Goal: Task Accomplishment & Management: Manage account settings

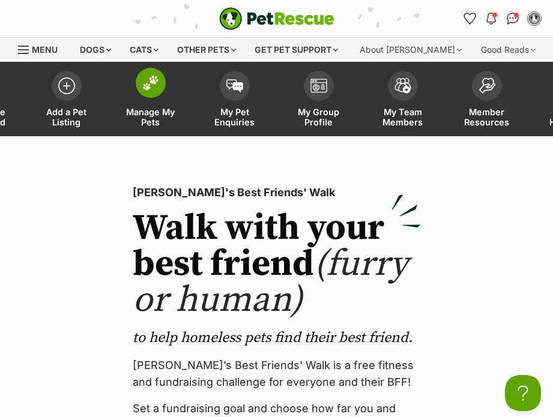
click at [159, 83] on span at bounding box center [151, 83] width 30 height 30
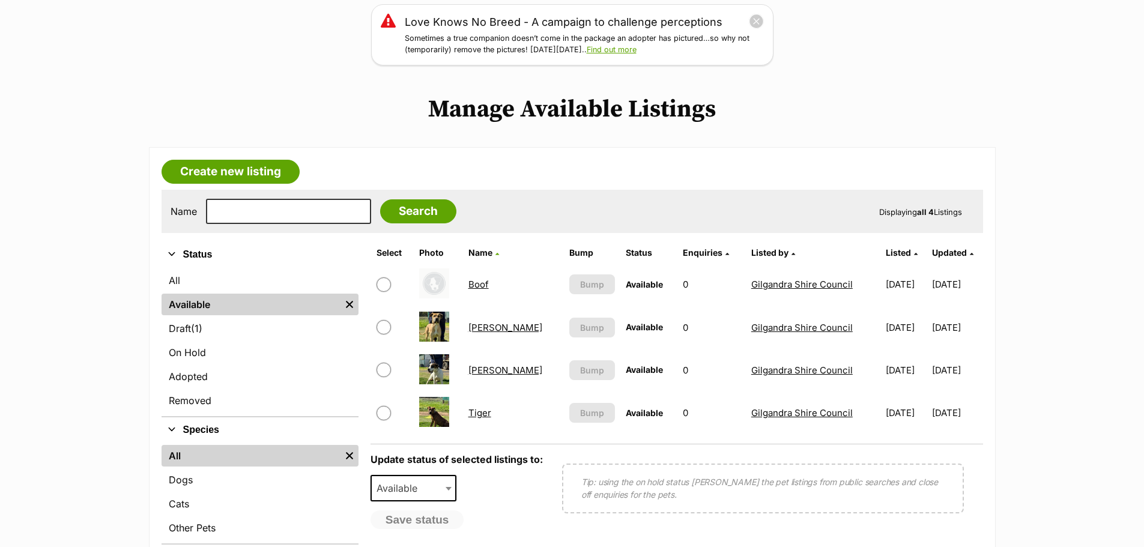
scroll to position [180, 0]
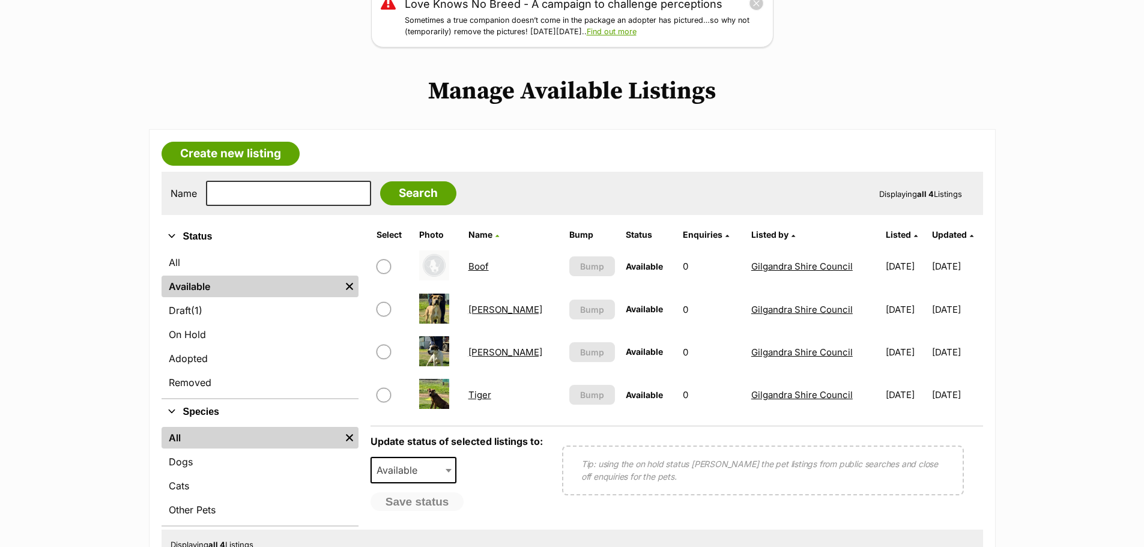
click at [482, 268] on link "Boof" at bounding box center [478, 266] width 20 height 11
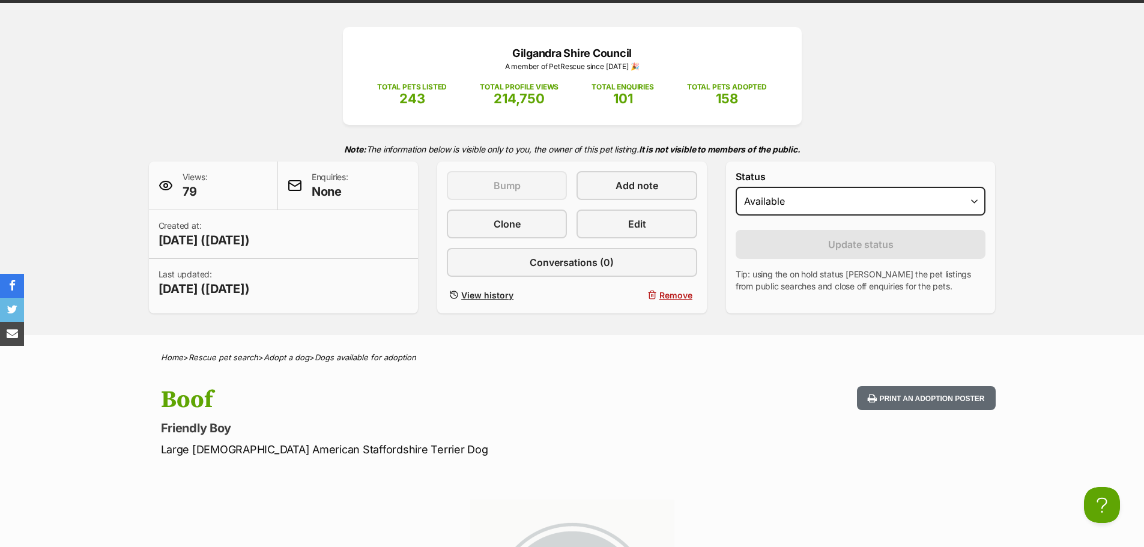
scroll to position [120, 0]
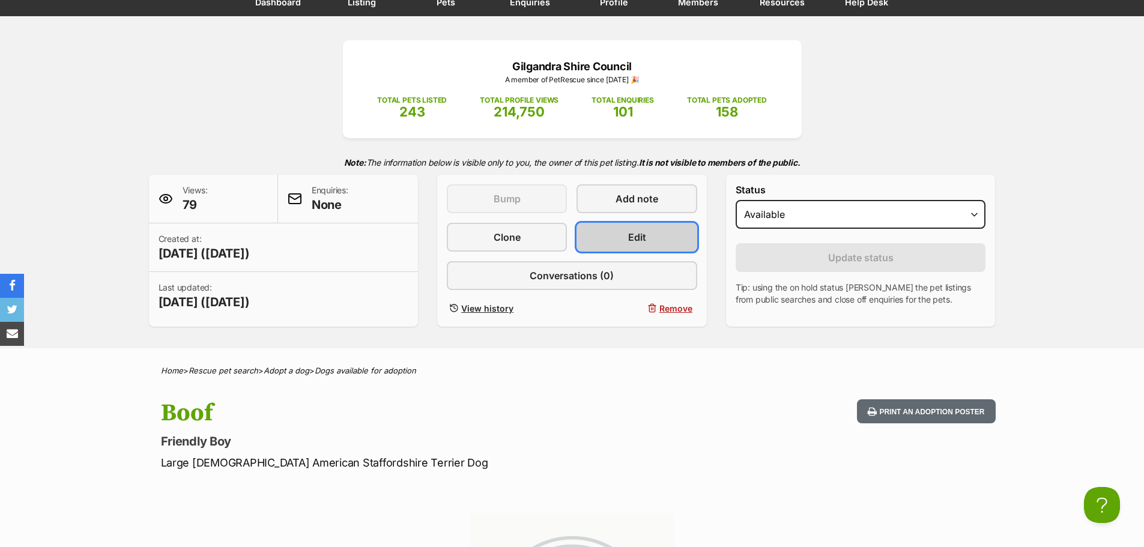
click at [651, 238] on link "Edit" at bounding box center [637, 237] width 120 height 29
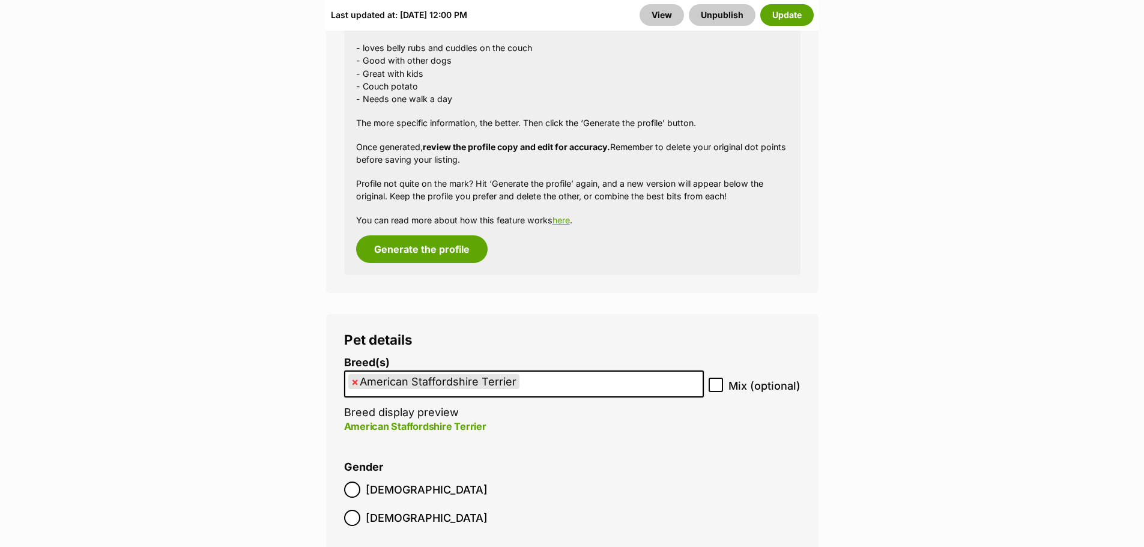
scroll to position [1441, 0]
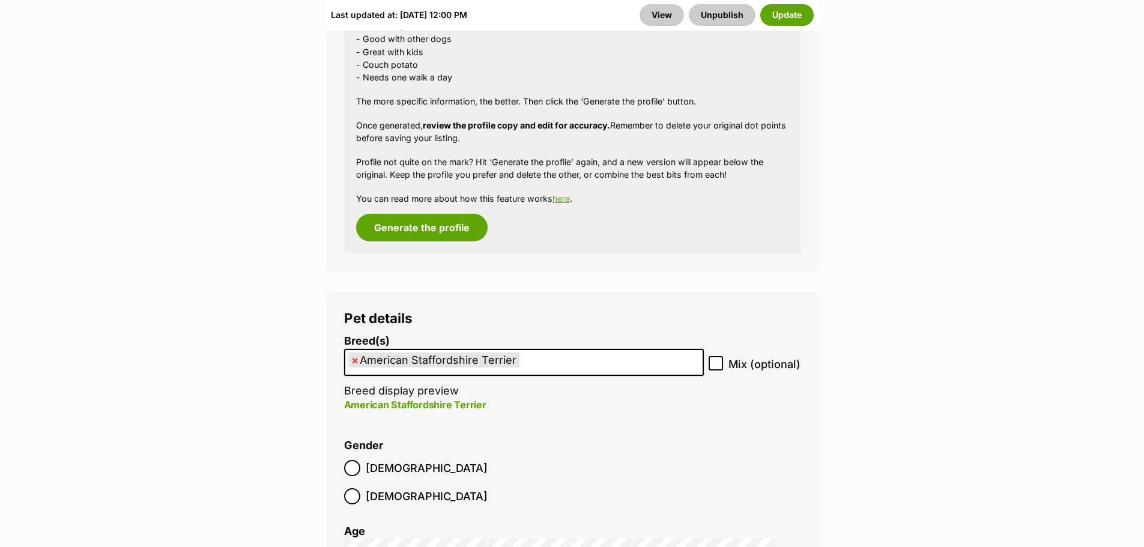
click at [626, 364] on ul "× American Staffordshire Terrier" at bounding box center [523, 362] width 357 height 25
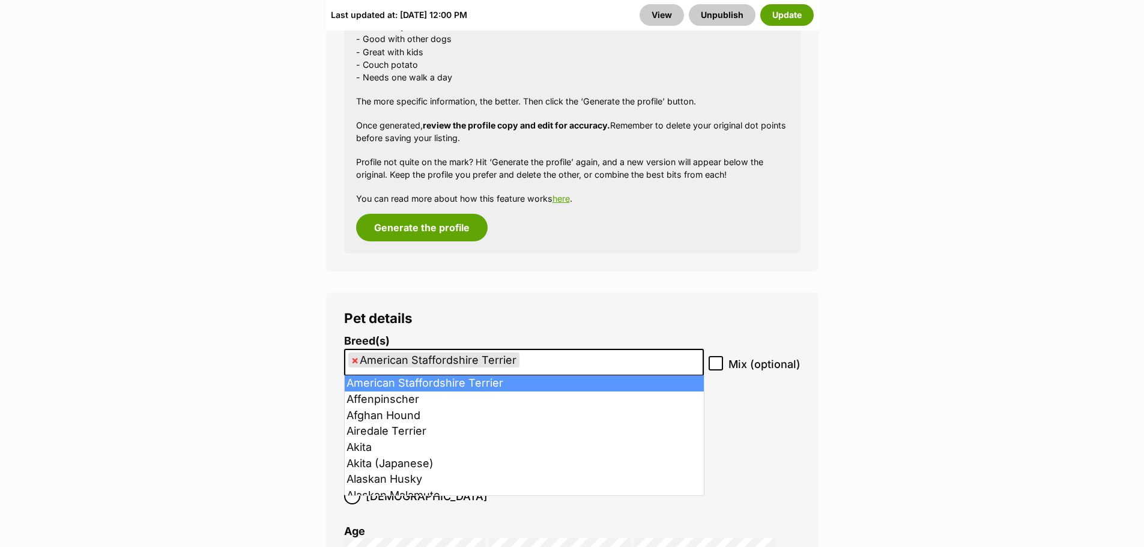
select select
type input "American Staffordshire Terrier"
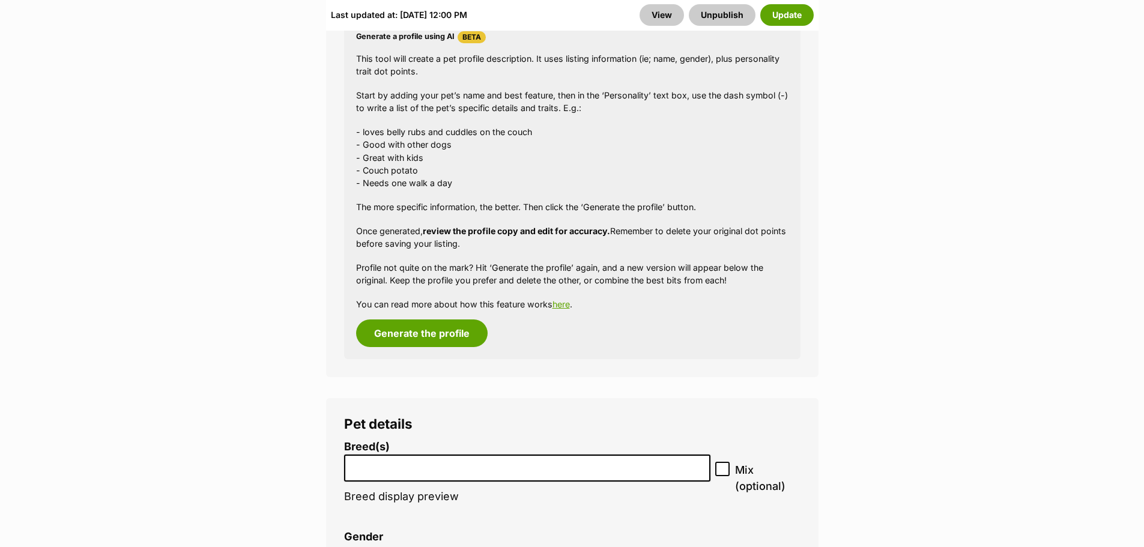
drag, startPoint x: 626, startPoint y: 364, endPoint x: 616, endPoint y: 376, distance: 16.2
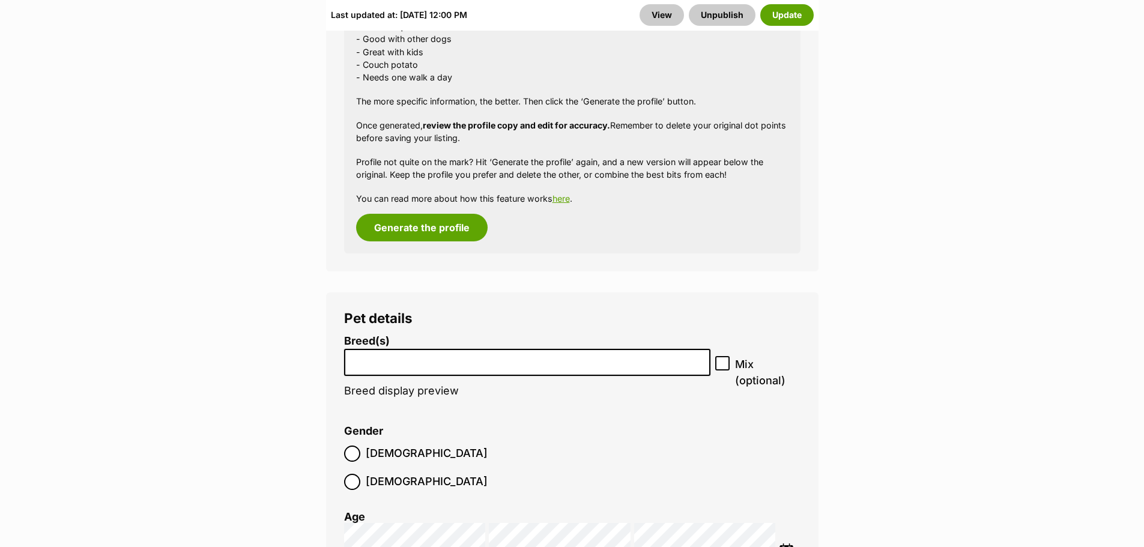
click at [389, 360] on input "search" at bounding box center [527, 359] width 359 height 13
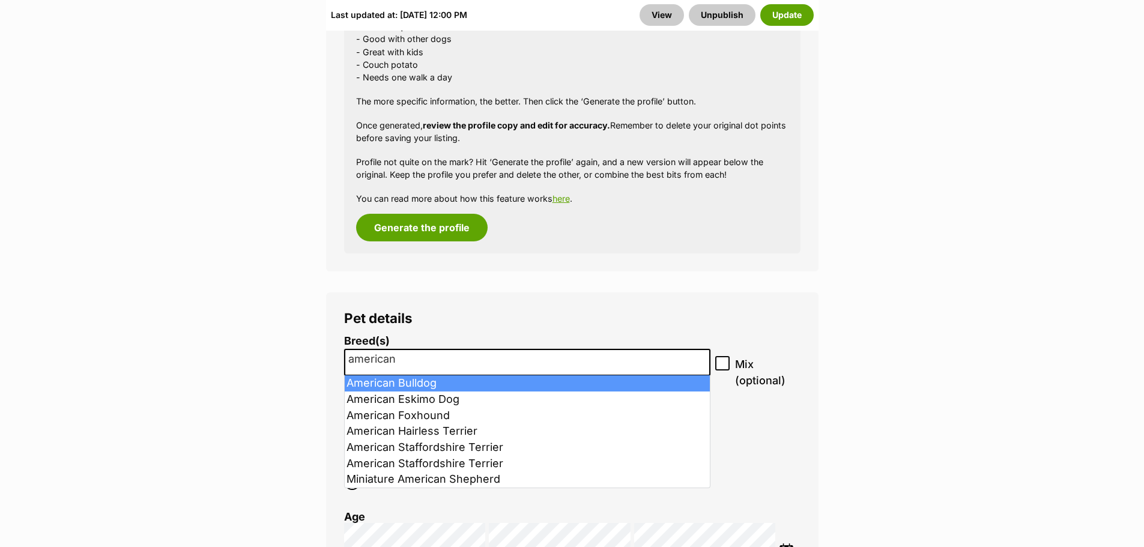
type input "american"
select select "7"
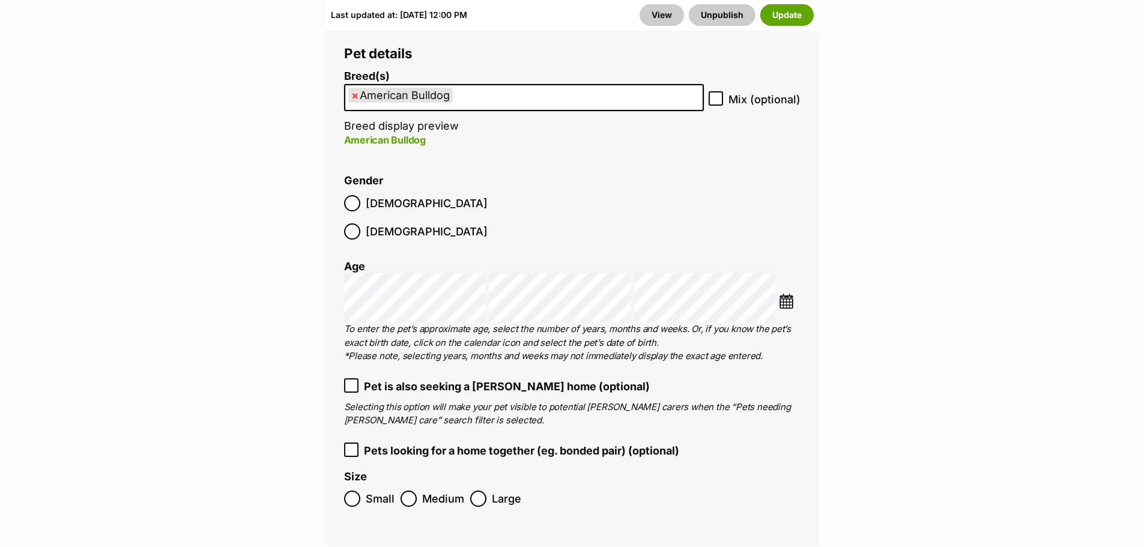
scroll to position [1802, 0]
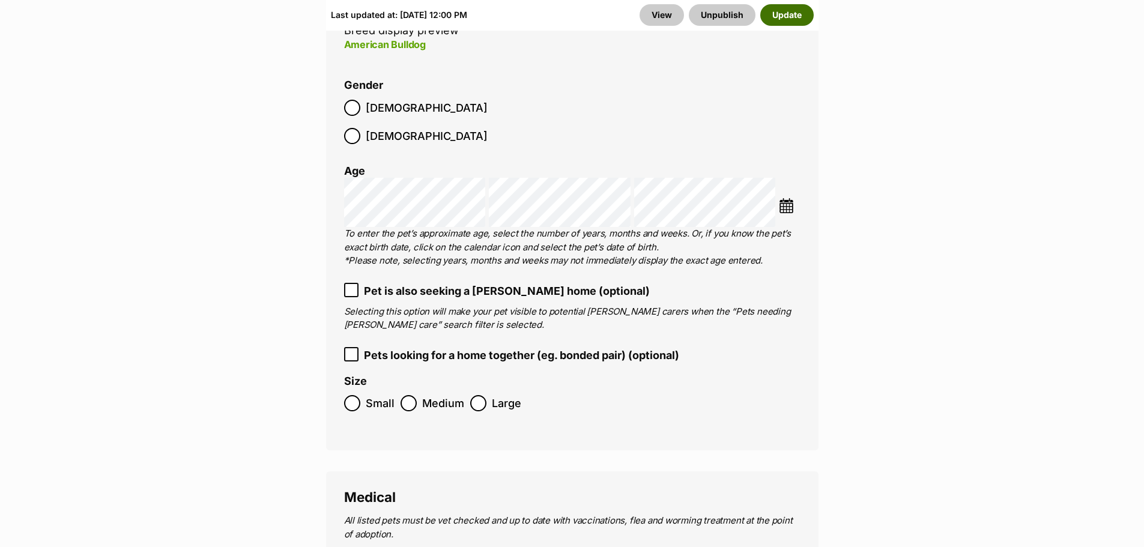
click at [795, 14] on button "Update" at bounding box center [786, 15] width 53 height 22
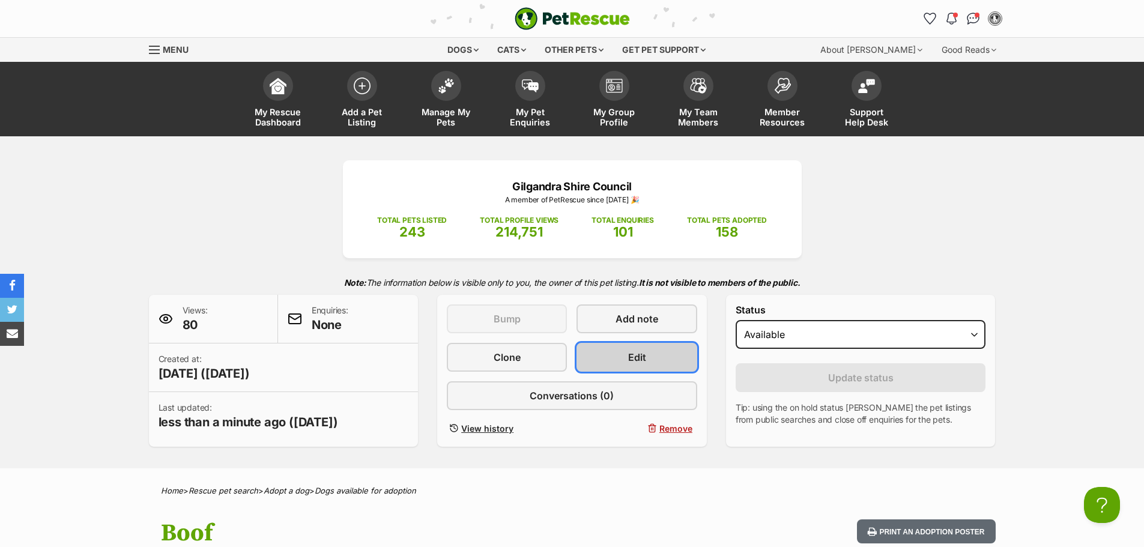
click at [649, 354] on link "Edit" at bounding box center [637, 357] width 120 height 29
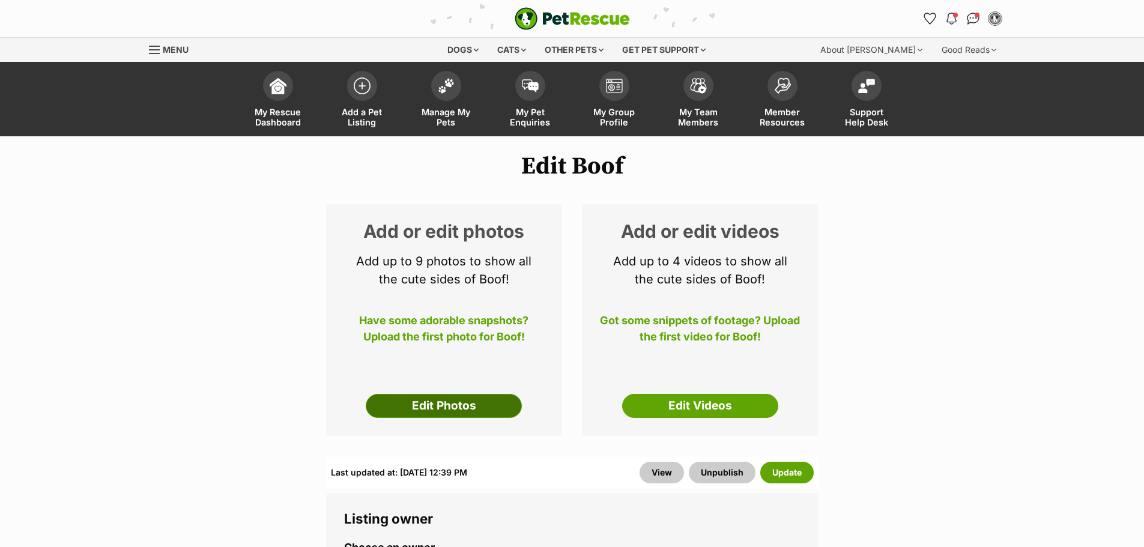
click at [436, 406] on link "Edit Photos" at bounding box center [444, 406] width 156 height 24
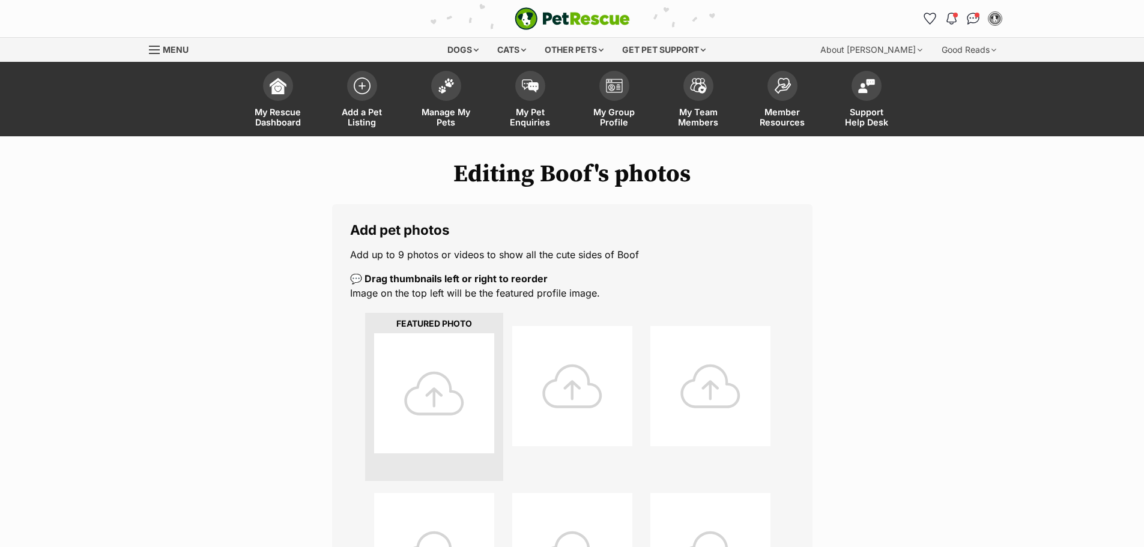
click at [432, 382] on div at bounding box center [434, 393] width 120 height 120
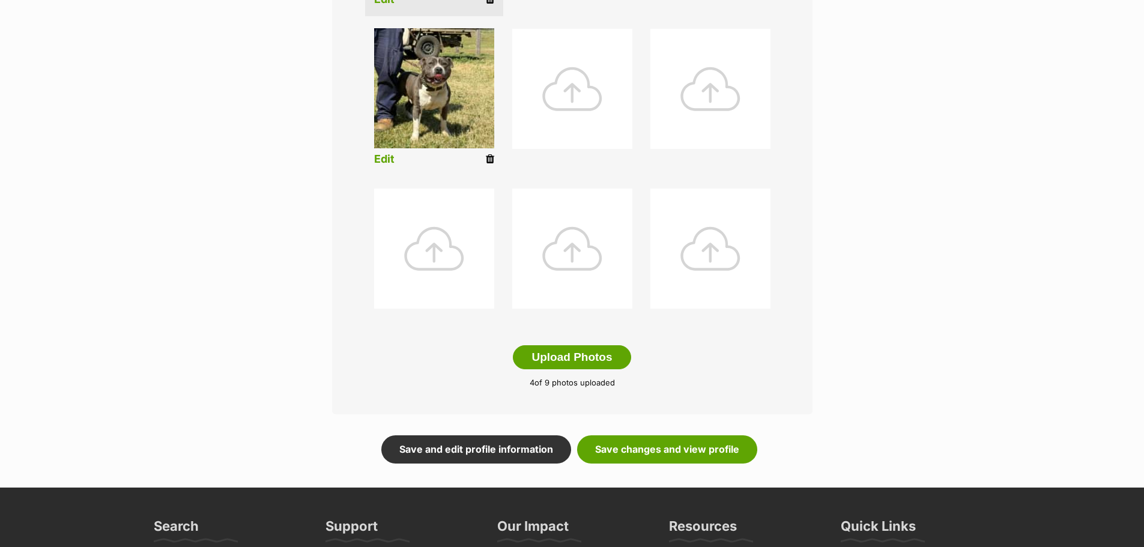
scroll to position [541, 0]
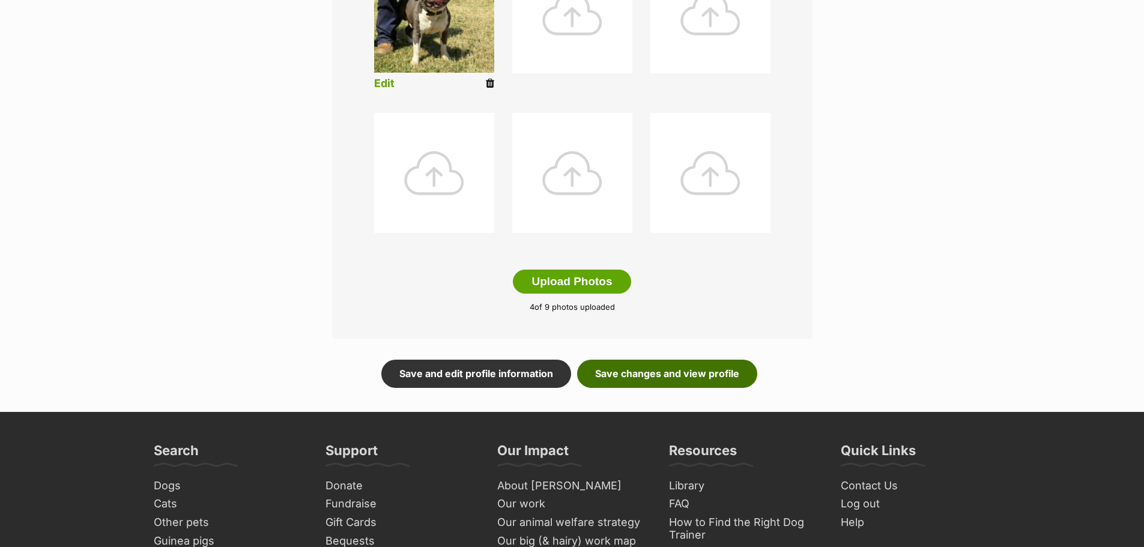
click at [681, 375] on link "Save changes and view profile" at bounding box center [667, 374] width 180 height 28
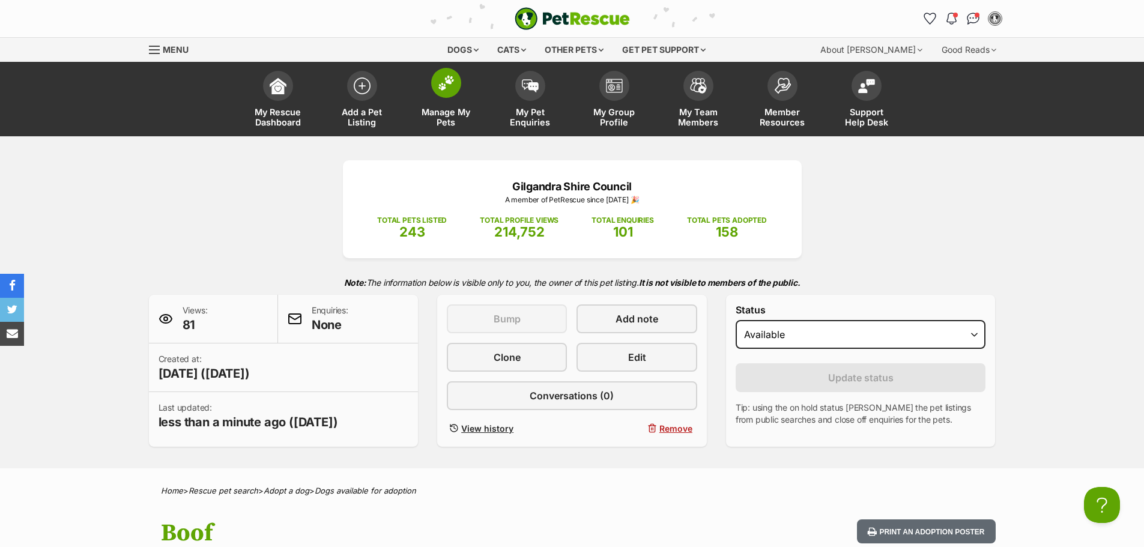
click at [449, 117] on span "Manage My Pets" at bounding box center [446, 117] width 54 height 20
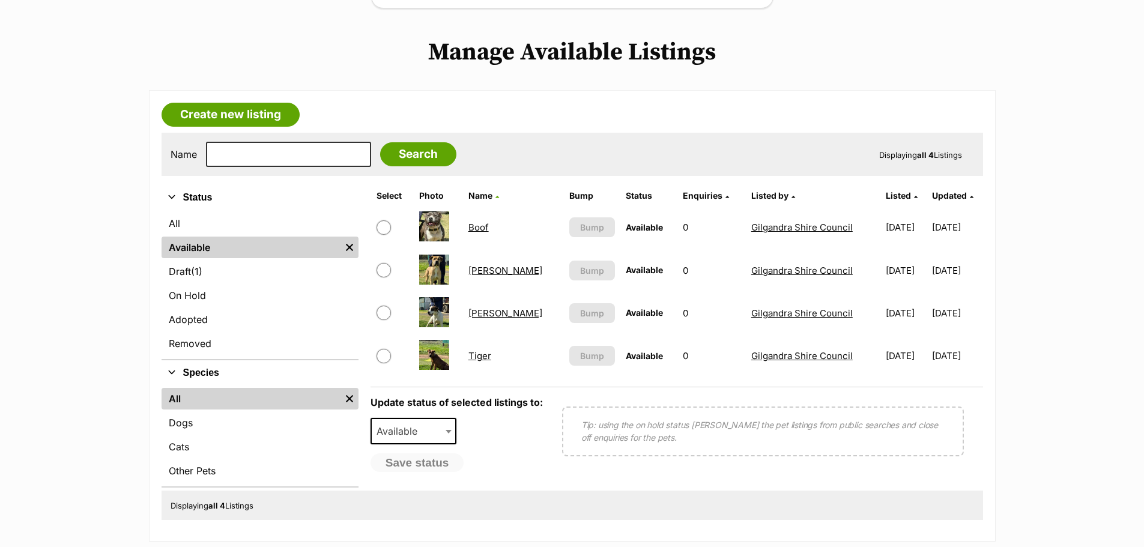
scroll to position [240, 0]
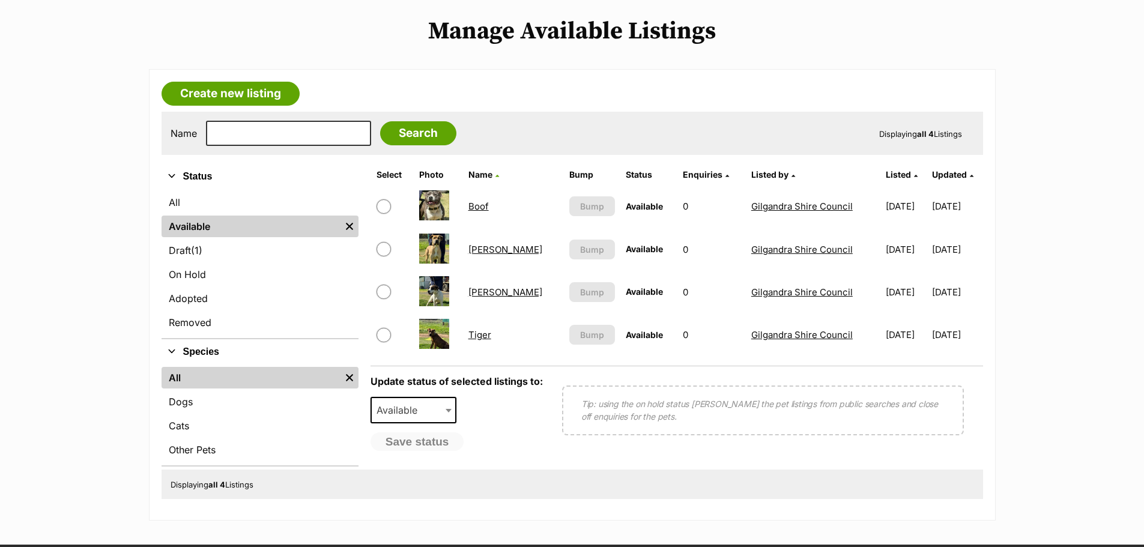
click at [384, 252] on input "checkbox" at bounding box center [384, 249] width 14 height 14
checkbox input "true"
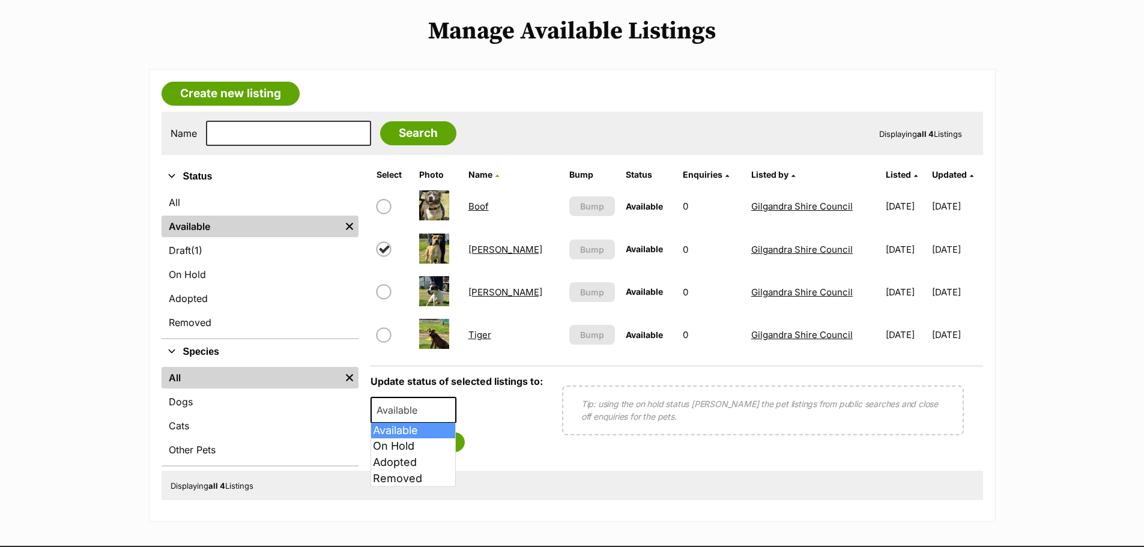
click at [448, 410] on b at bounding box center [449, 411] width 6 height 4
select select "rehomed"
click at [437, 443] on button "Save status" at bounding box center [418, 442] width 95 height 20
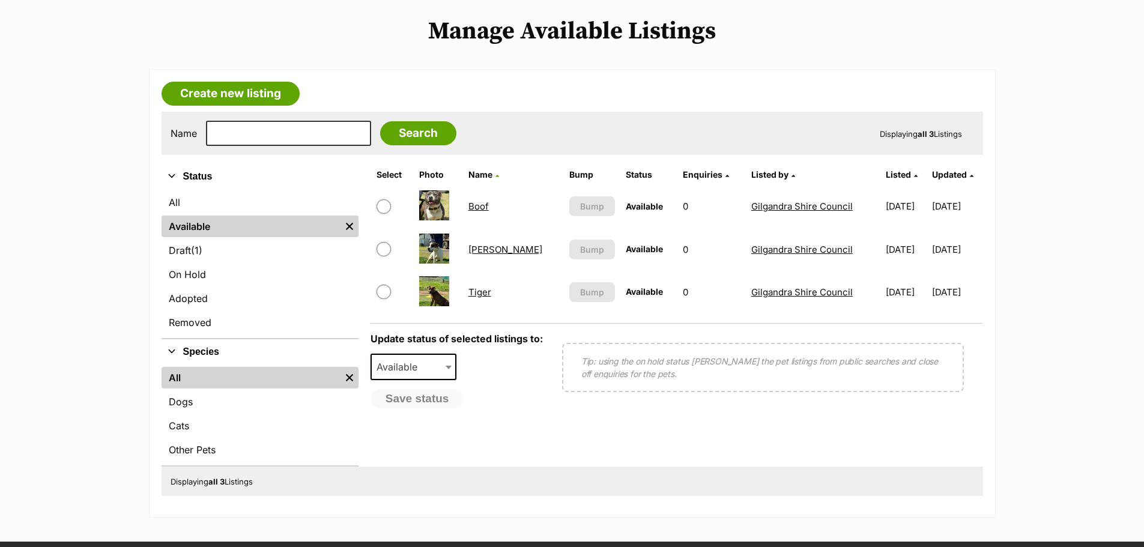
click at [485, 294] on link "Tiger" at bounding box center [479, 291] width 23 height 11
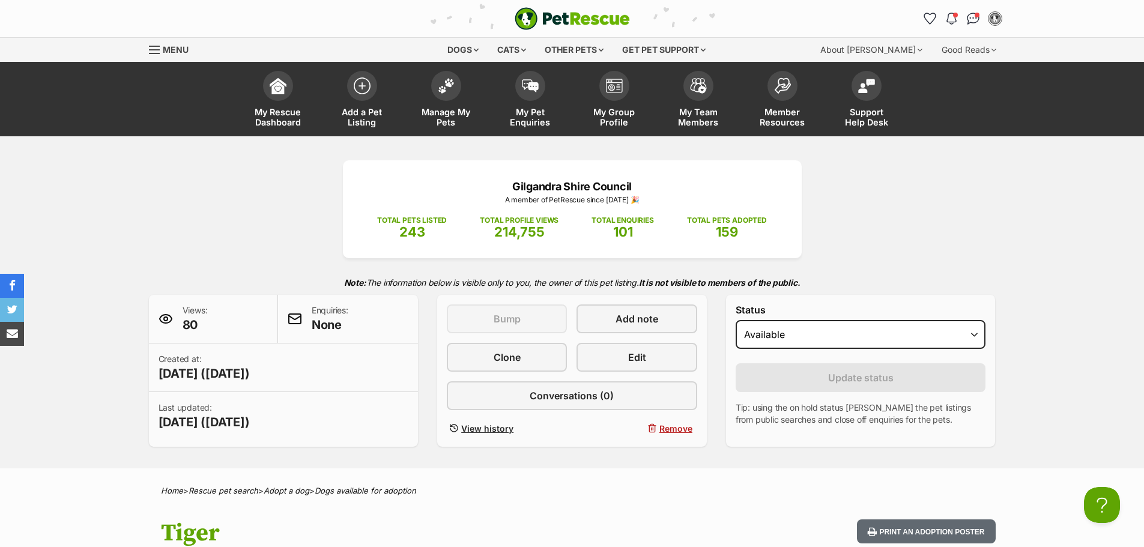
scroll to position [60, 0]
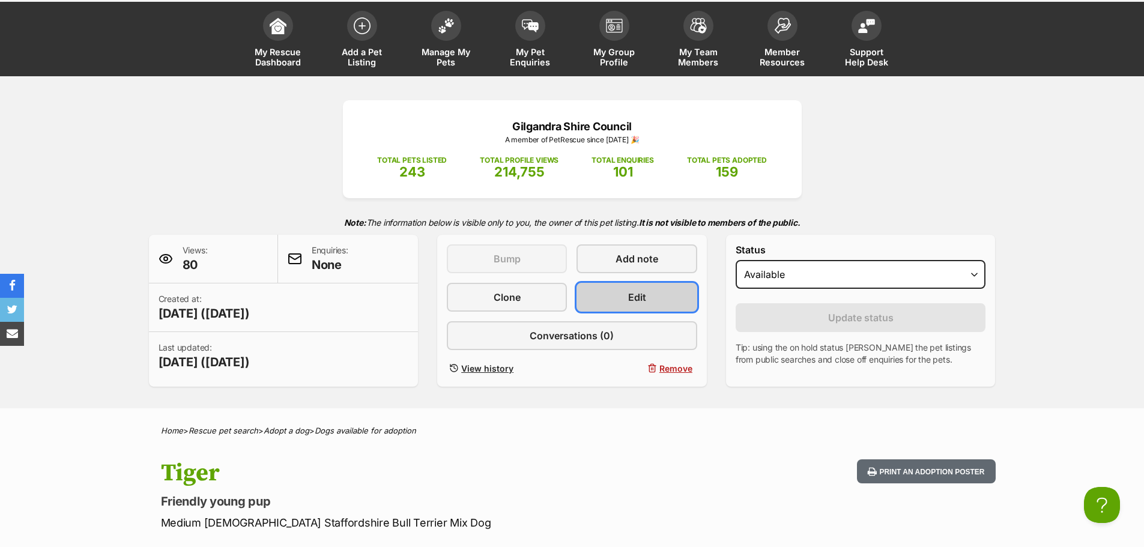
click at [635, 289] on link "Edit" at bounding box center [637, 297] width 120 height 29
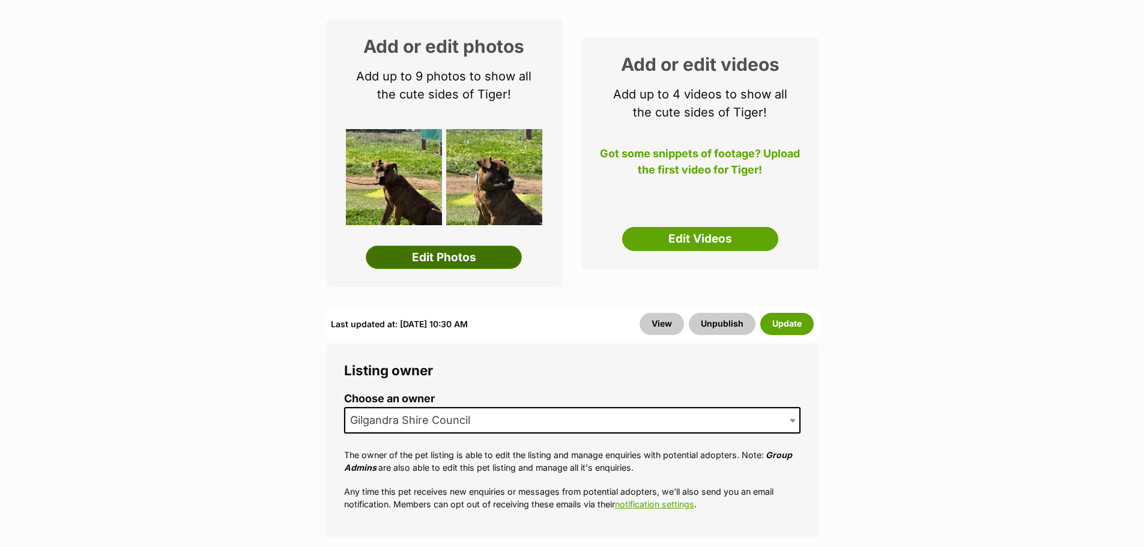
scroll to position [180, 0]
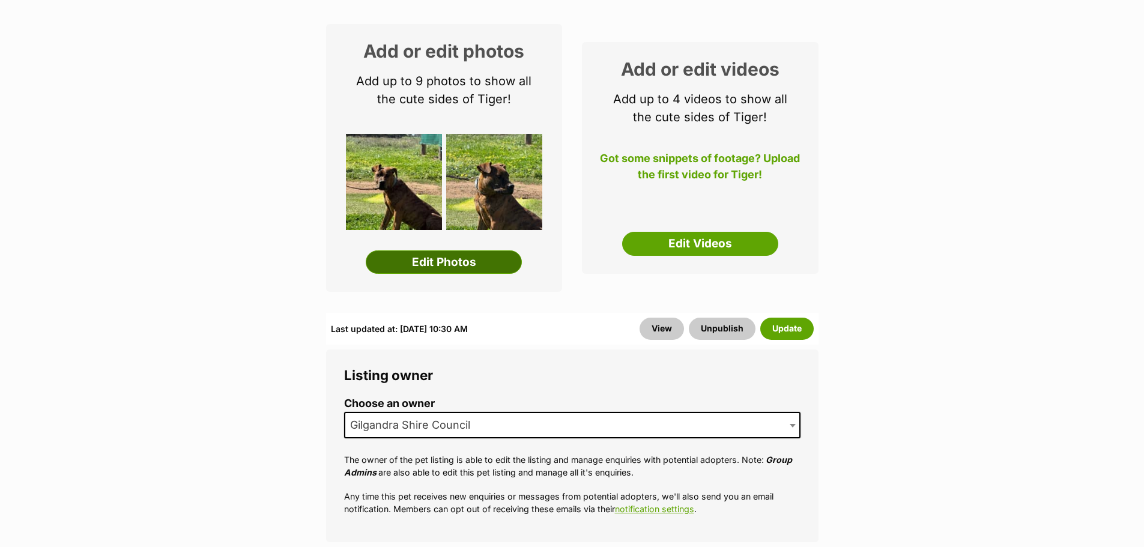
click at [459, 264] on link "Edit Photos" at bounding box center [444, 262] width 156 height 24
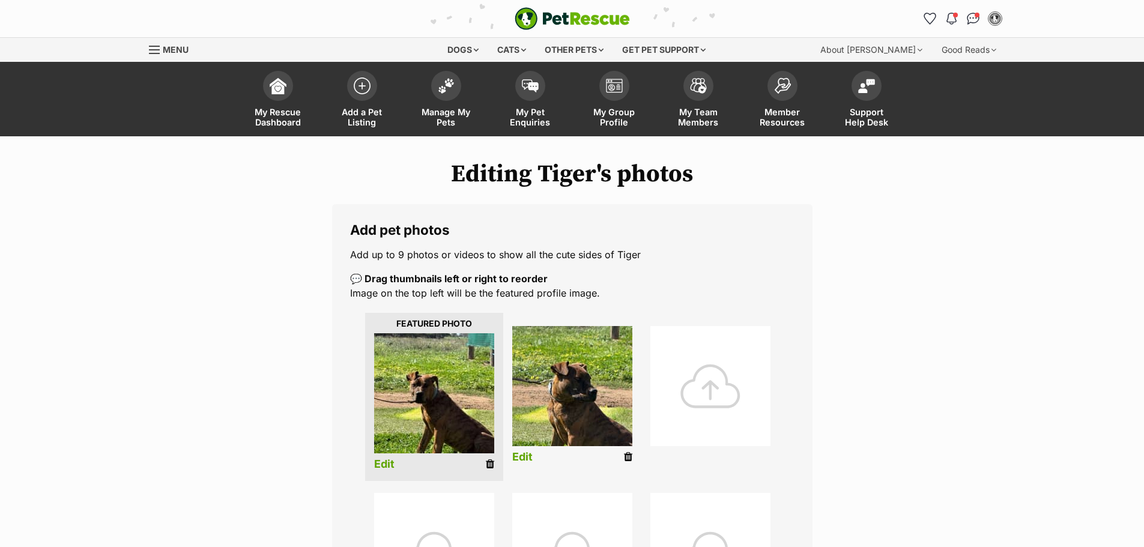
click at [701, 382] on div at bounding box center [710, 386] width 120 height 120
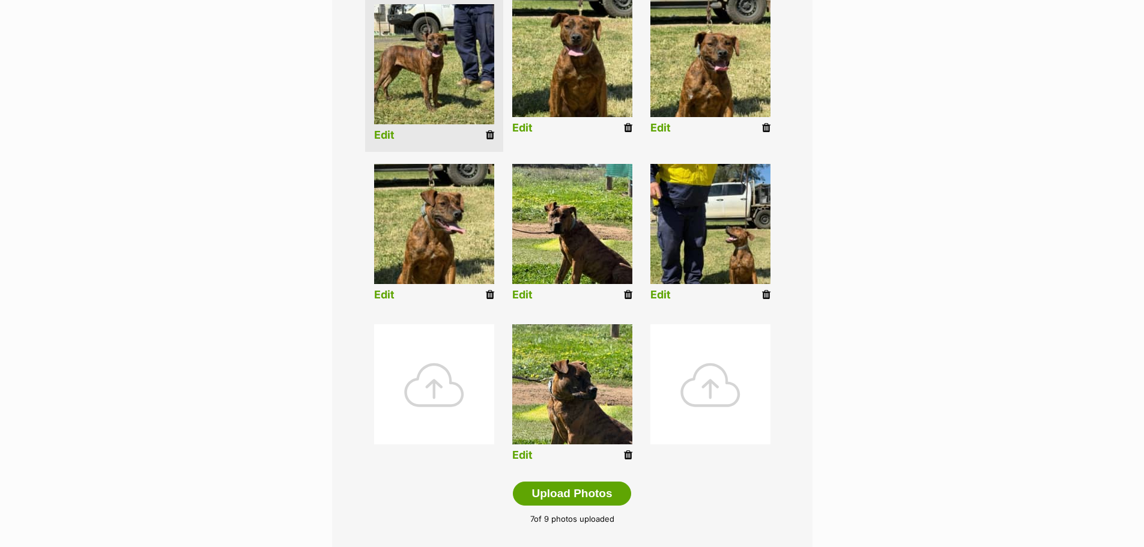
scroll to position [480, 0]
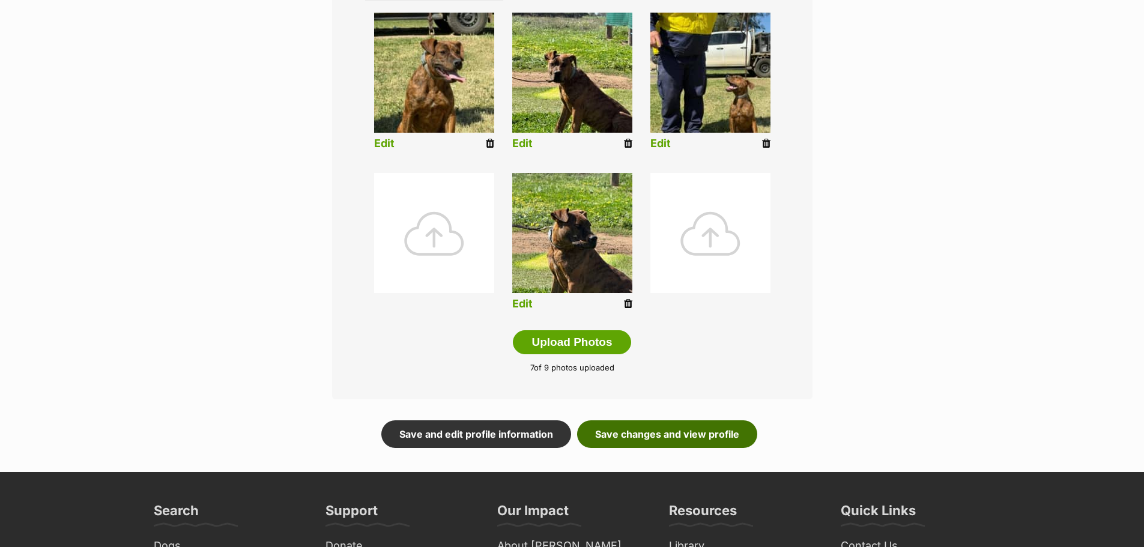
click at [645, 428] on link "Save changes and view profile" at bounding box center [667, 434] width 180 height 28
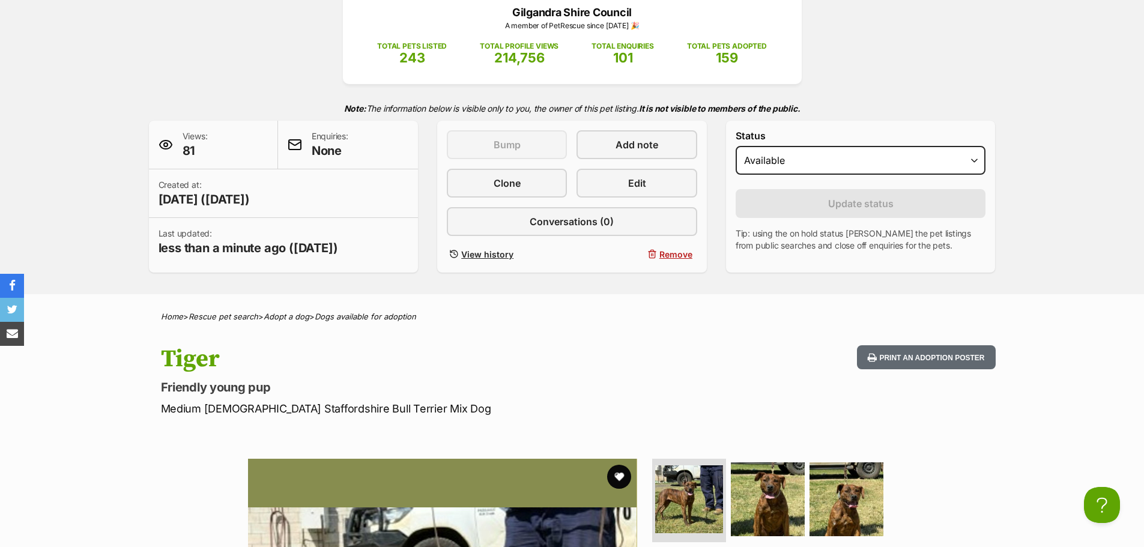
scroll to position [180, 0]
